Goal: Task Accomplishment & Management: Manage account settings

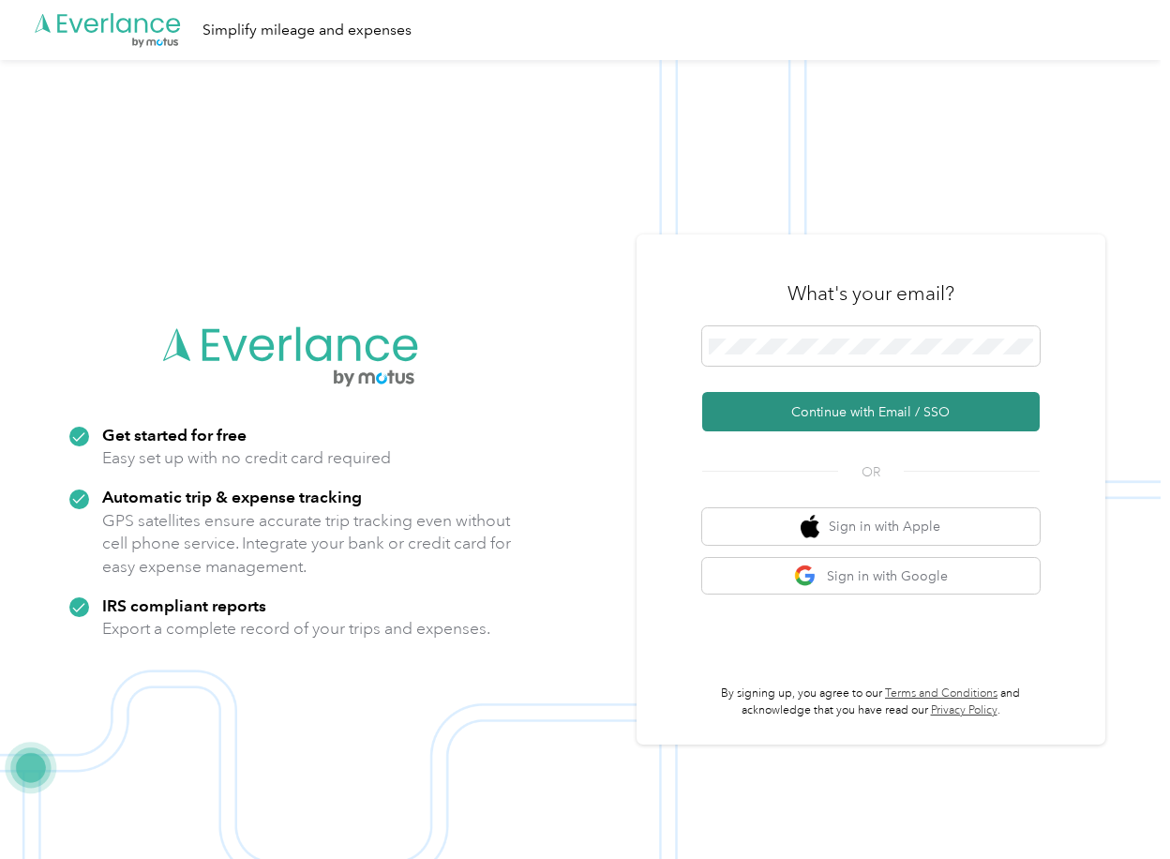
click at [773, 421] on button "Continue with Email / SSO" at bounding box center [870, 411] width 337 height 39
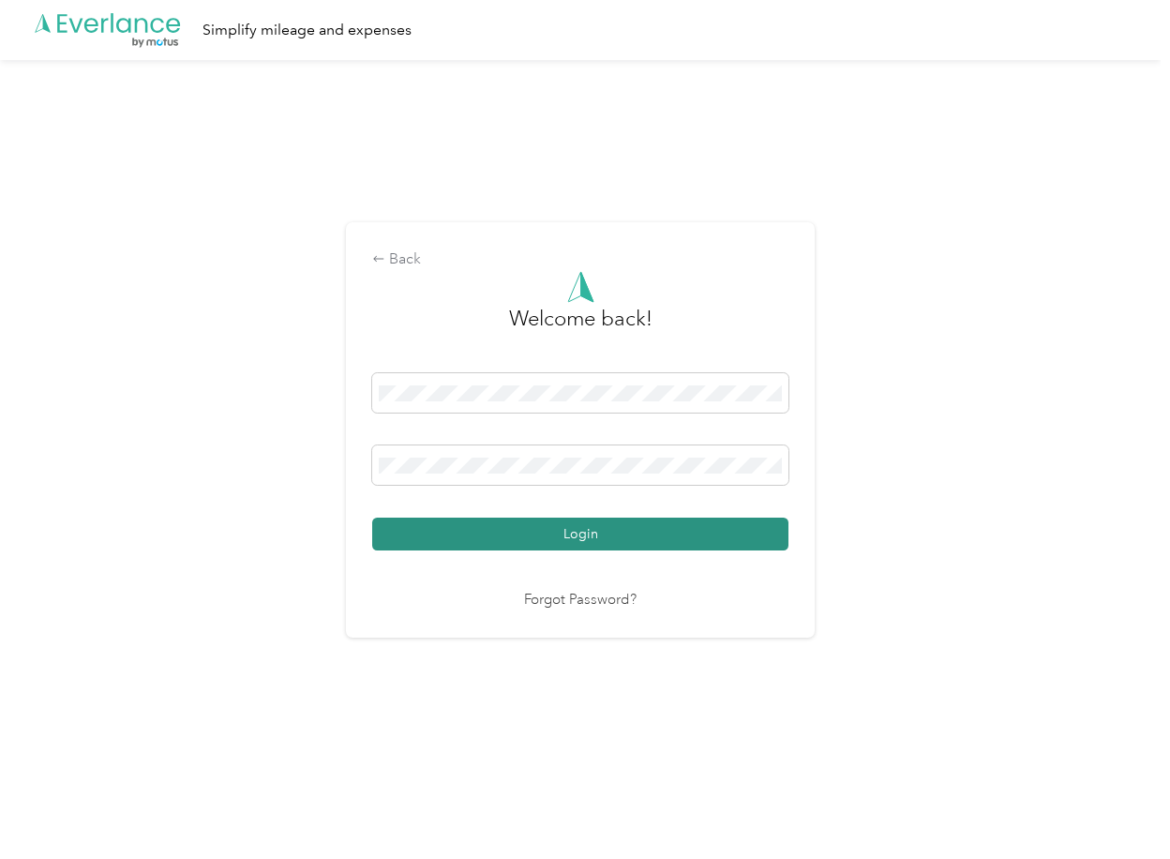
click at [444, 548] on button "Login" at bounding box center [580, 533] width 416 height 33
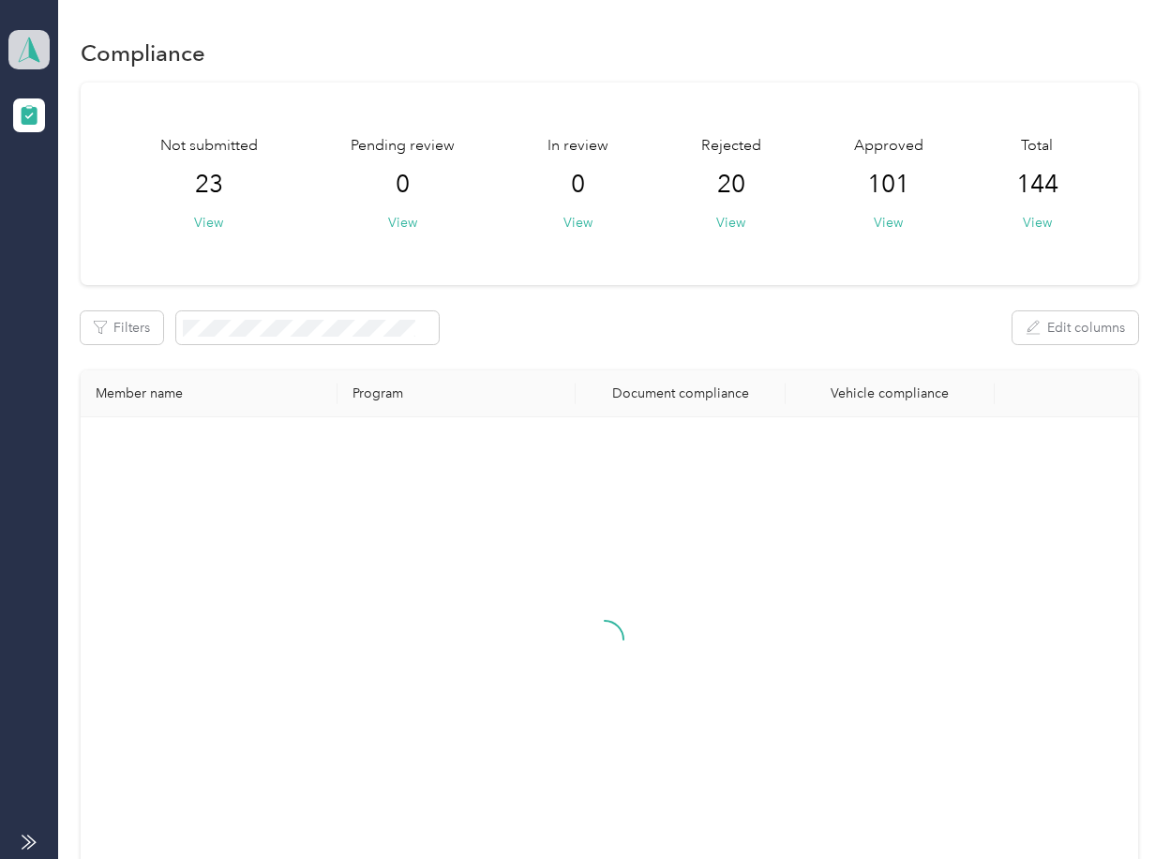
click at [27, 49] on icon at bounding box center [29, 50] width 28 height 26
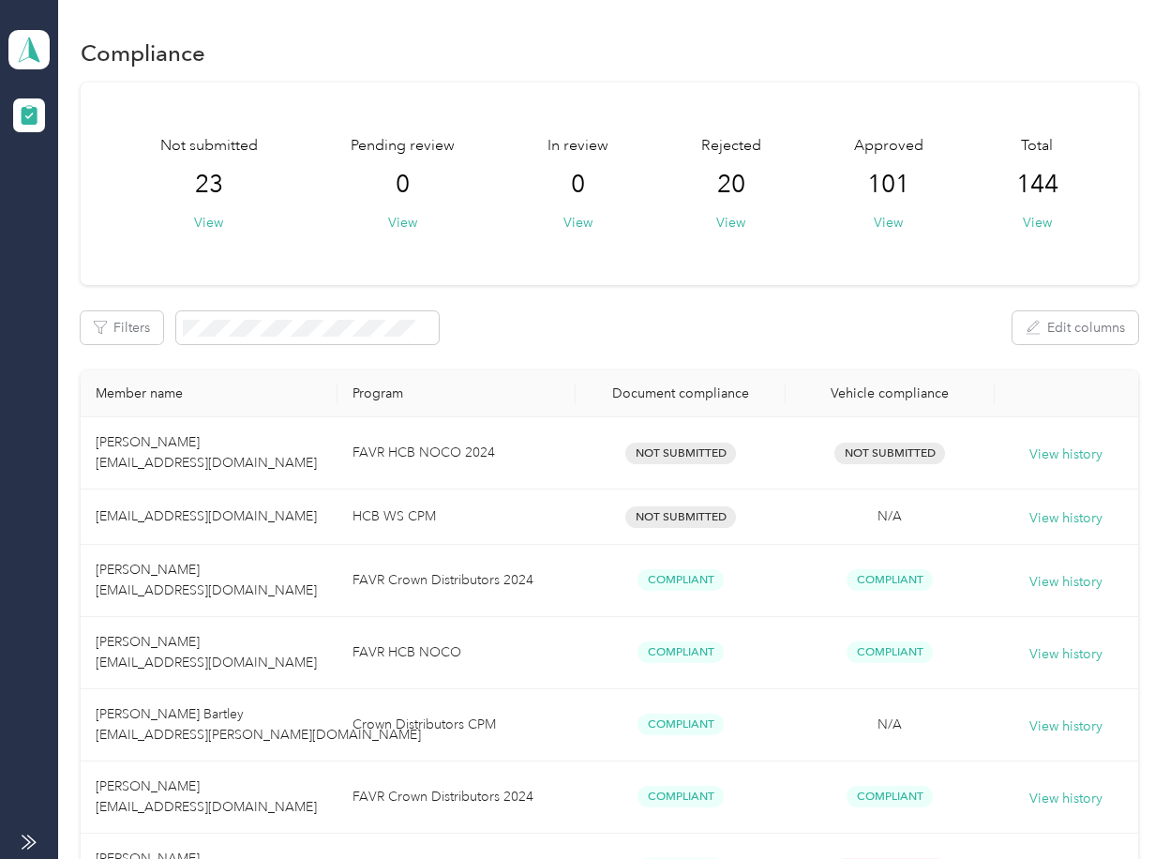
click at [84, 208] on div "Log out" at bounding box center [206, 194] width 368 height 33
